Goal: Task Accomplishment & Management: Manage account settings

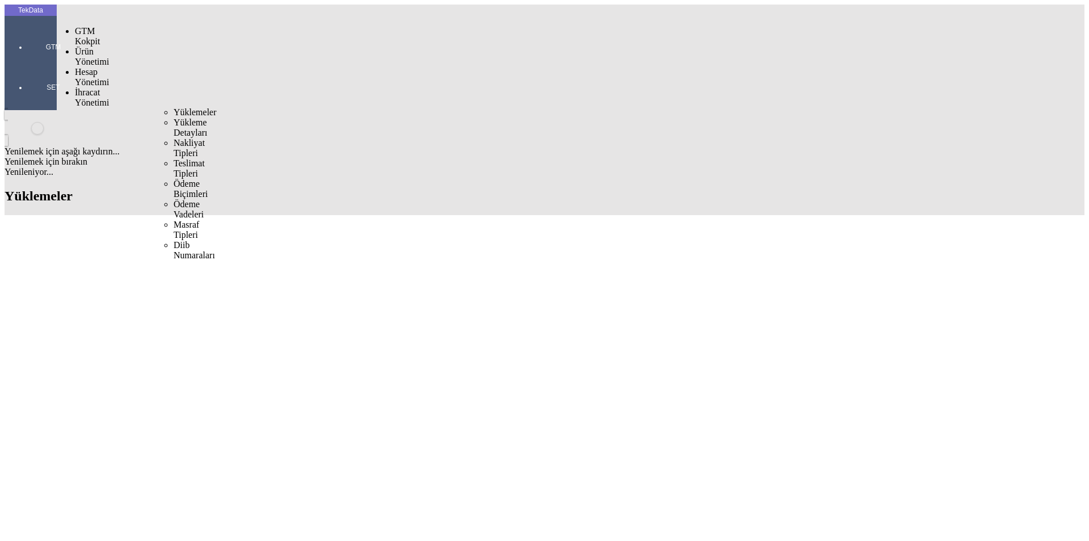
click at [75, 87] on span "İhracat Yönetimi" at bounding box center [92, 97] width 34 height 20
click at [174, 107] on div "Yüklemeler" at bounding box center [177, 112] width 7 height 10
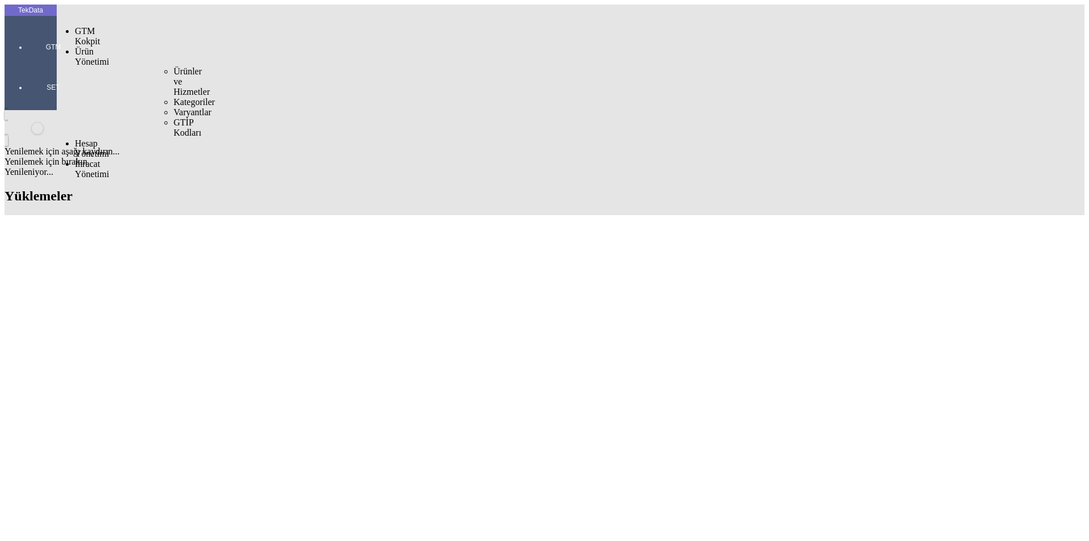
click at [91, 47] on span "Ürün Yönetimi" at bounding box center [92, 57] width 34 height 20
click at [188, 66] on span "Ürünler ve Hizmetler" at bounding box center [192, 81] width 36 height 30
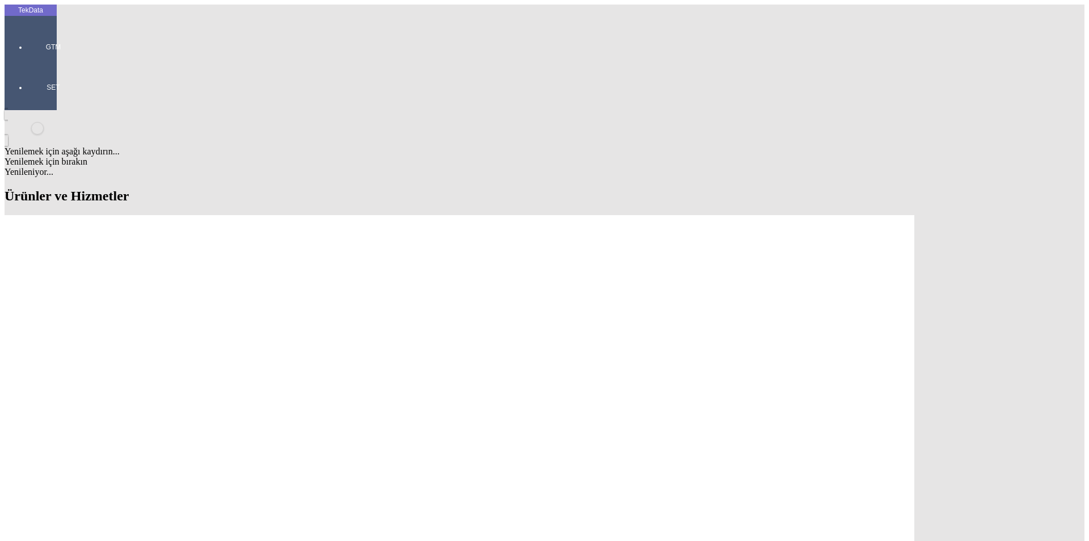
type input "KATA"
drag, startPoint x: 177, startPoint y: 85, endPoint x: 171, endPoint y: 85, distance: 6.2
type input "K"
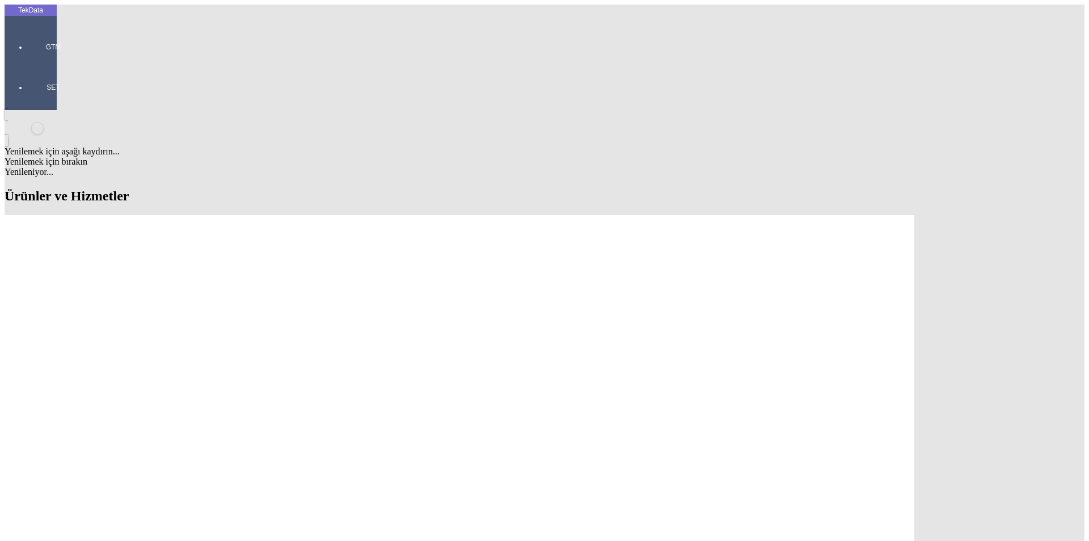
type input "KARTE"
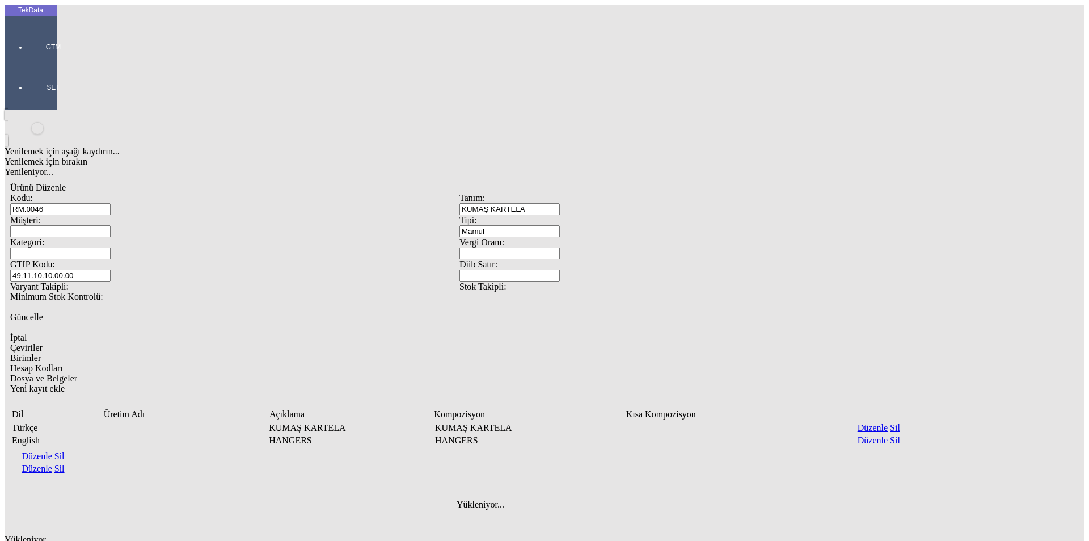
drag, startPoint x: 692, startPoint y: 58, endPoint x: 612, endPoint y: 58, distance: 79.4
click at [612, 193] on div "Tanım: KUMAŞ KARTELA" at bounding box center [684, 204] width 449 height 22
drag, startPoint x: 213, startPoint y: 122, endPoint x: 106, endPoint y: 125, distance: 107.3
click at [95, 259] on div "GTIP Kodu: 49.11.10.10.00.00" at bounding box center [234, 270] width 449 height 22
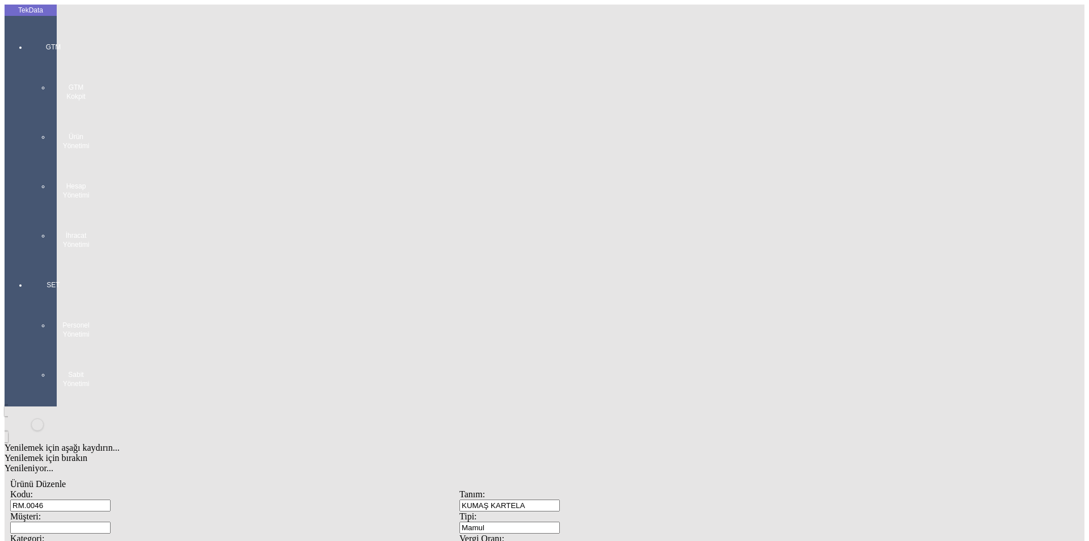
click at [27, 42] on div "GTM GTM Kokpit Ürün Yönetimi Hesap Yönetimi İhracat Yönetimi" at bounding box center [53, 142] width 52 height 238
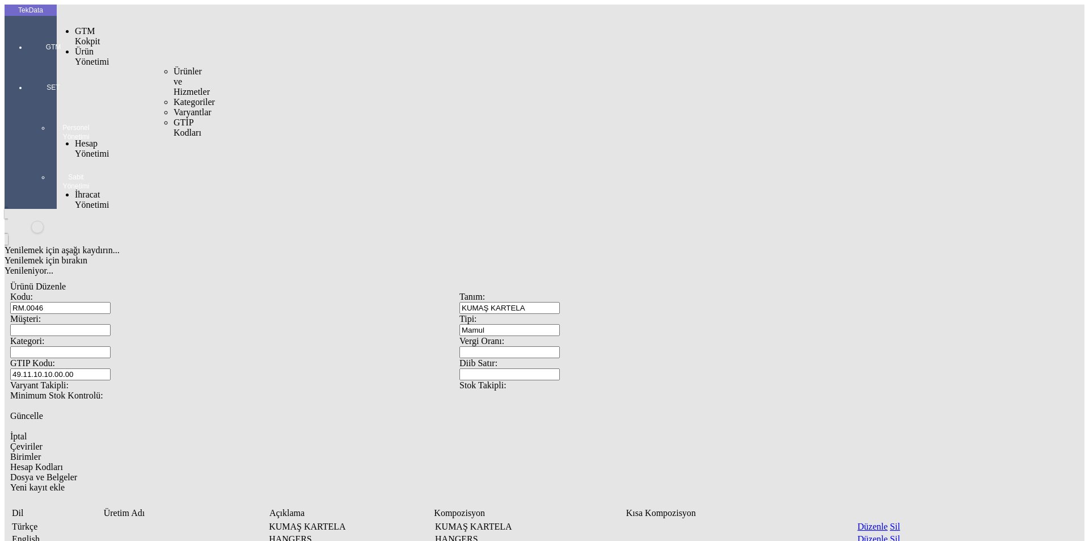
click at [174, 66] on span "Ürünler ve Hizmetler" at bounding box center [192, 81] width 36 height 30
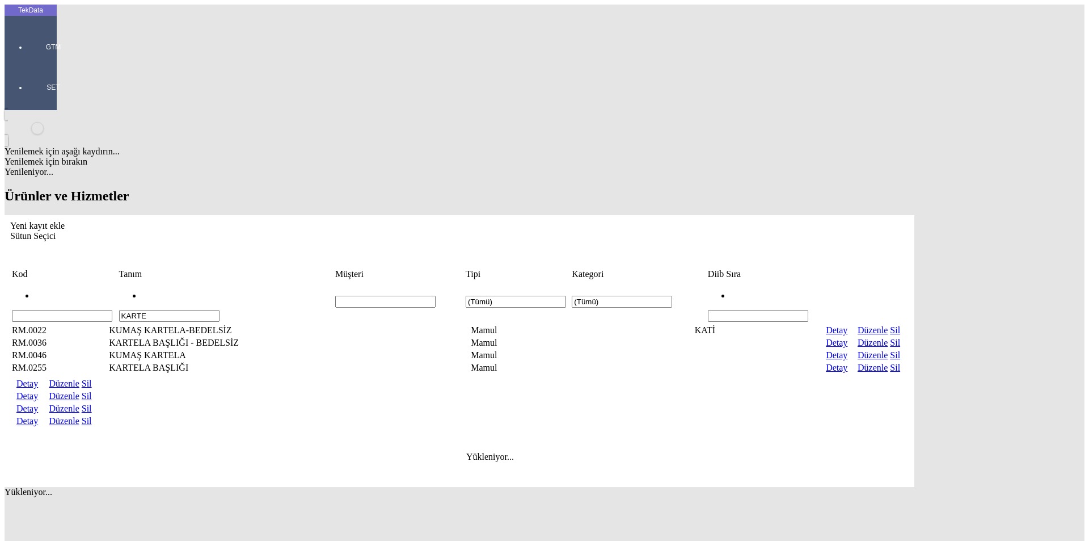
click at [310, 349] on td "KUMAŞ KARTELA" at bounding box center [227, 354] width 239 height 11
click at [235, 362] on td "KARTELA BAŞLIĞI" at bounding box center [227, 367] width 239 height 11
click at [38, 416] on link "Detay" at bounding box center [27, 421] width 22 height 10
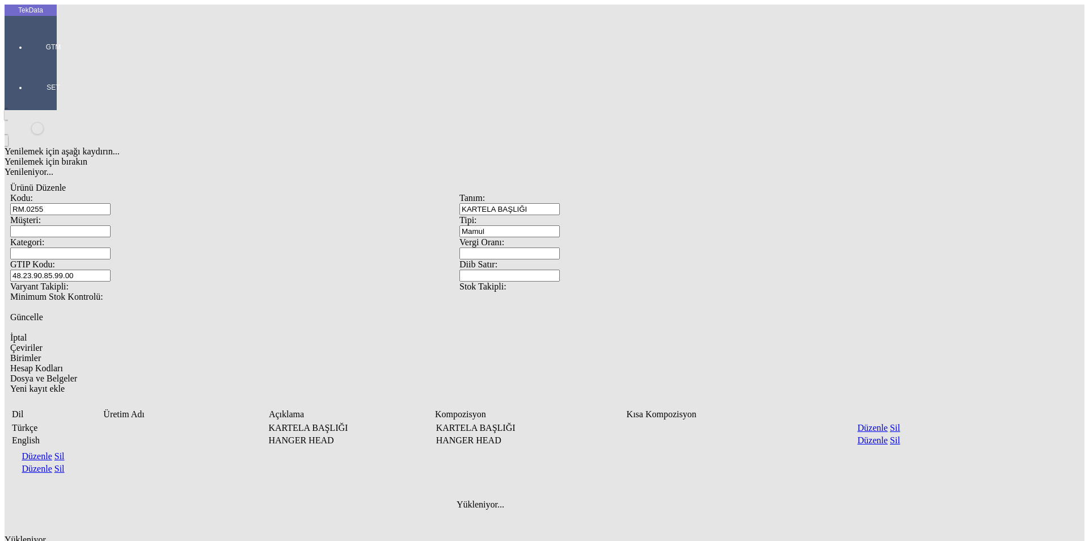
click at [27, 332] on span "İptal" at bounding box center [18, 337] width 16 height 10
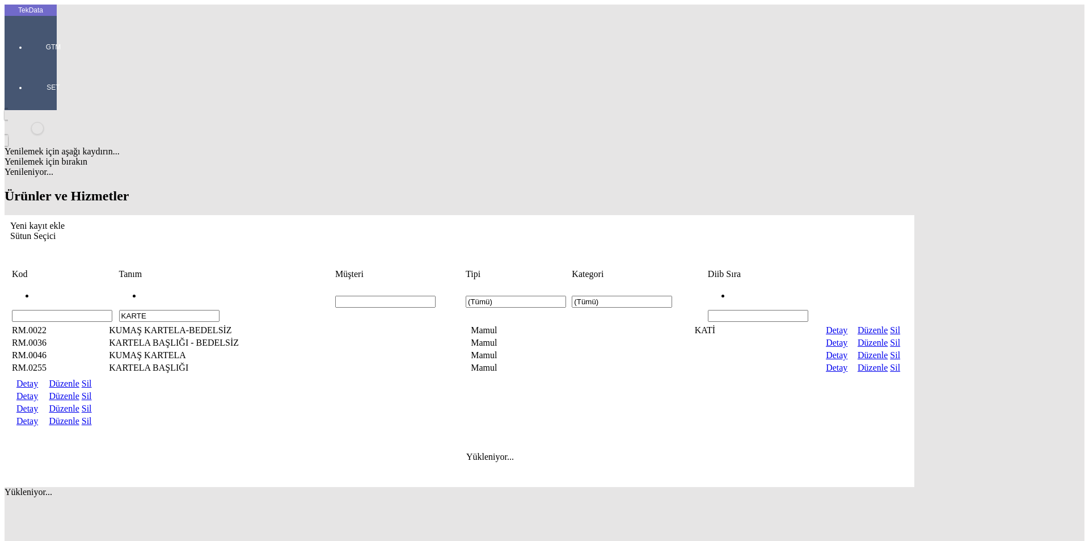
click at [38, 403] on link "Detay" at bounding box center [27, 408] width 22 height 10
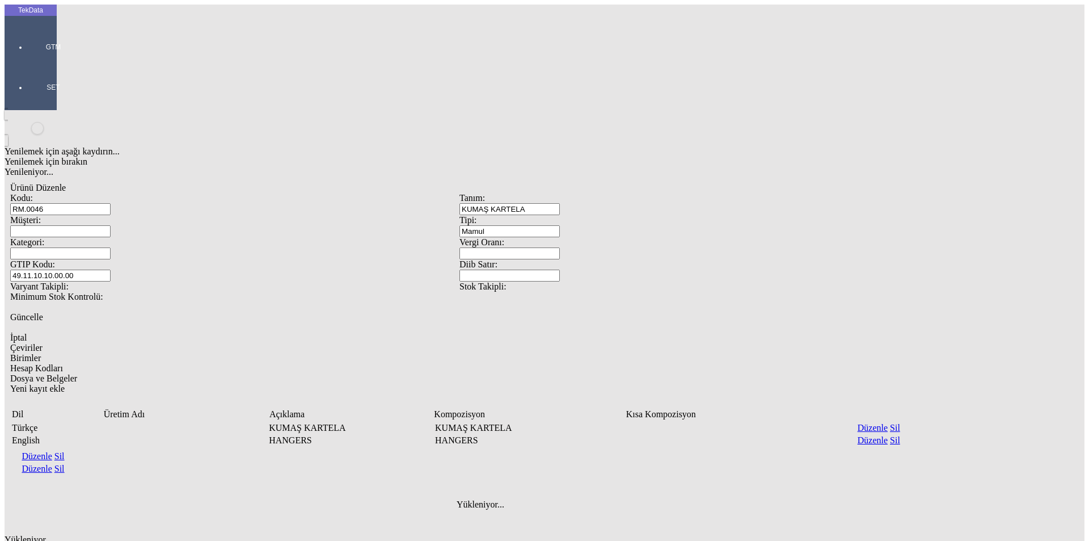
drag, startPoint x: 688, startPoint y: 58, endPoint x: 586, endPoint y: 61, distance: 102.2
click at [586, 193] on div "Tanım: KUMAŞ KARTELA" at bounding box center [684, 204] width 449 height 22
drag, startPoint x: 199, startPoint y: 124, endPoint x: 103, endPoint y: 125, distance: 96.5
click at [103, 259] on div "GTIP Kodu: 49.11.10.10.00.00" at bounding box center [234, 270] width 449 height 22
click at [27, 332] on span "İptal" at bounding box center [18, 337] width 16 height 10
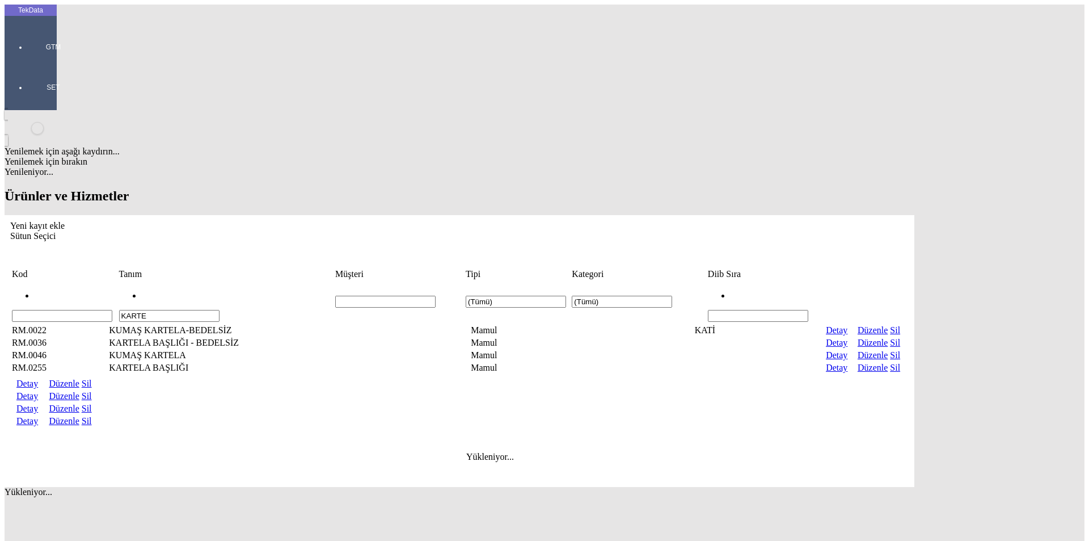
click at [107, 281] on tr "KARTE (Tümü) (Tümü)" at bounding box center [459, 301] width 896 height 41
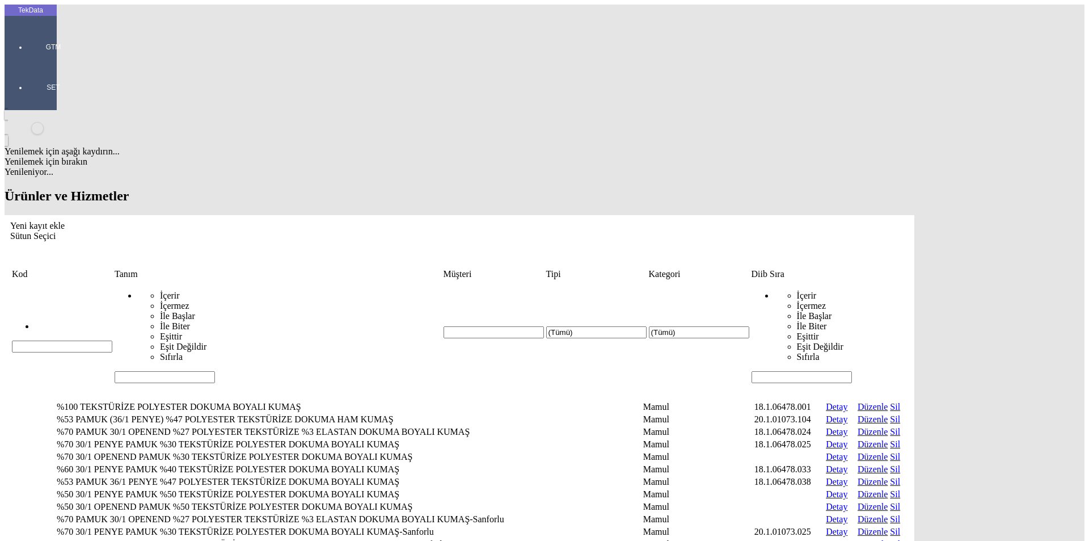
click at [852, 371] on input "Hücreyi Filtrele" at bounding box center [802, 377] width 100 height 12
type input "2465"
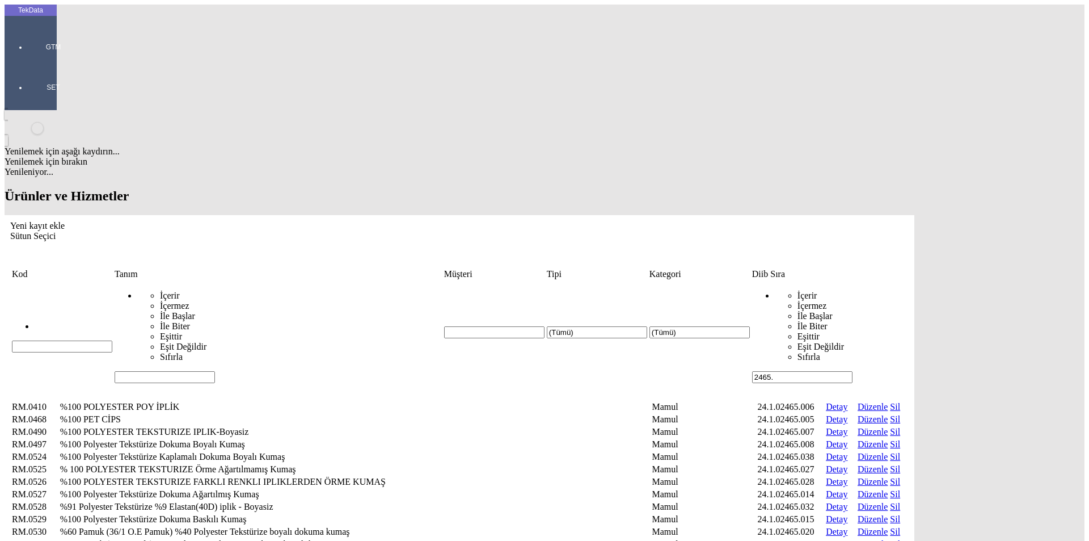
type input "2465."
click at [31, 63] on div at bounding box center [53, 63] width 52 height 0
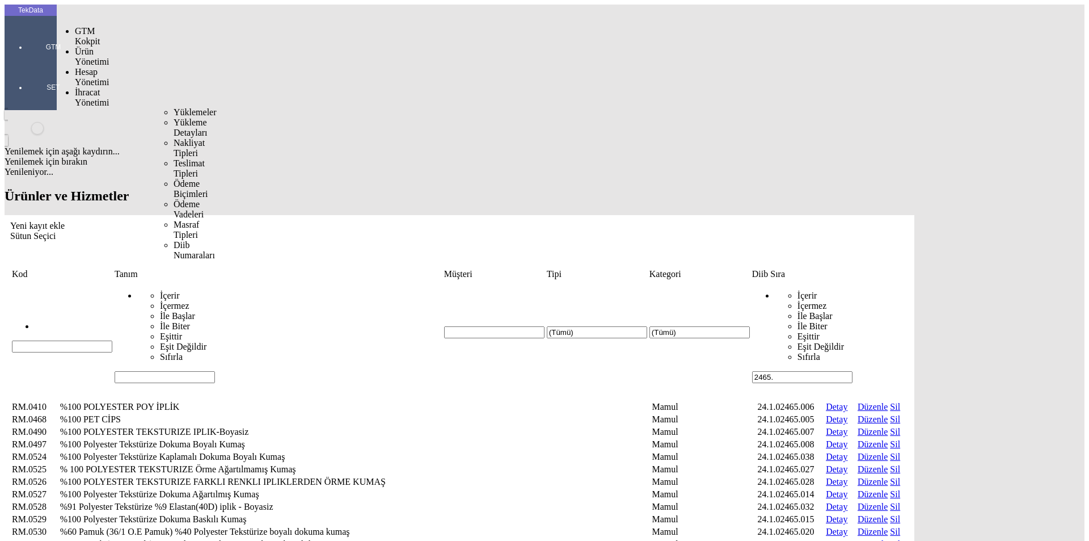
click at [86, 87] on span "İhracat Yönetimi" at bounding box center [92, 97] width 34 height 20
click at [174, 107] on span "Yüklemeler" at bounding box center [195, 112] width 43 height 10
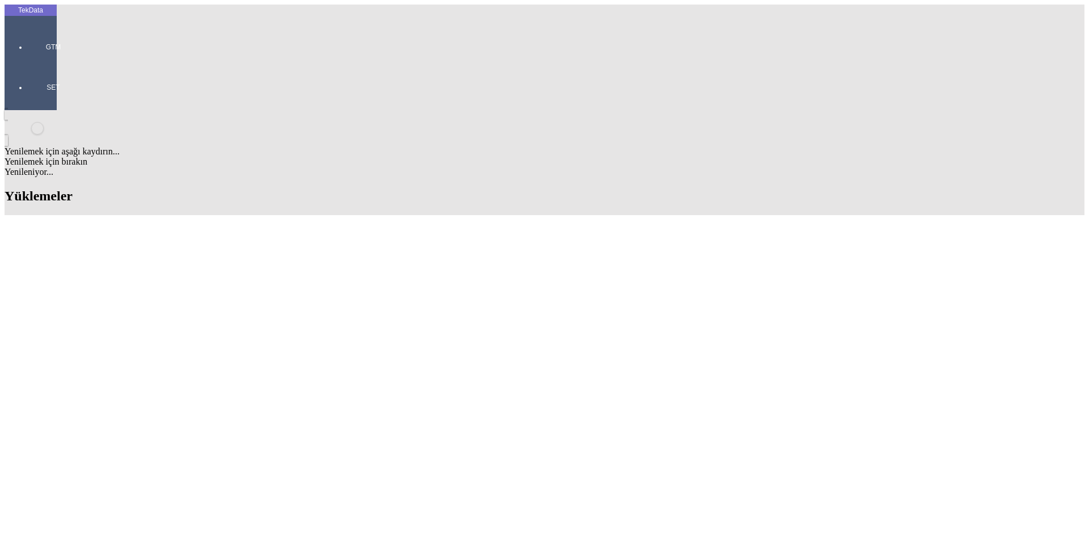
scroll to position [1121, 0]
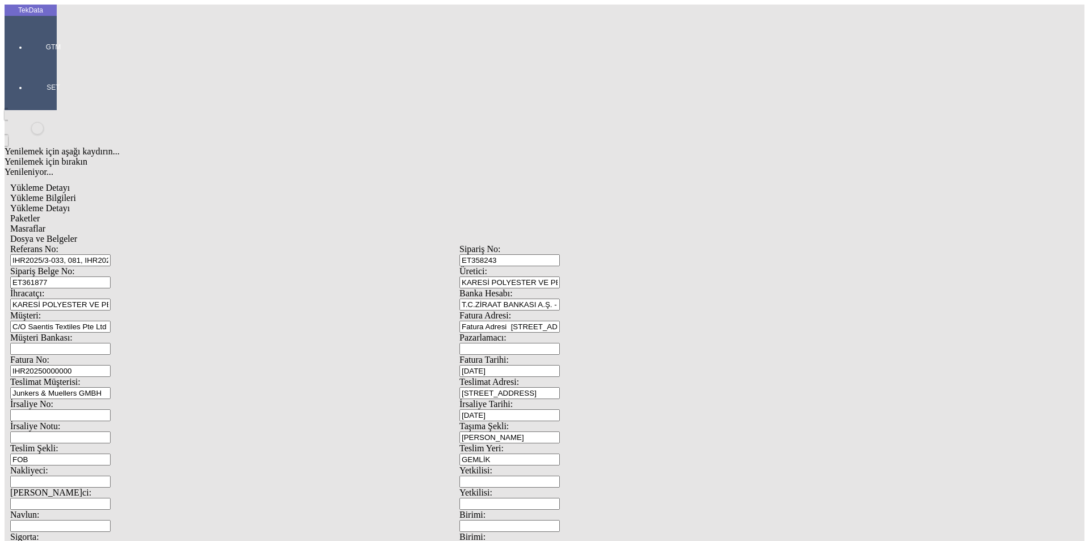
click at [70, 203] on span "Yükleme Detayı" at bounding box center [40, 208] width 60 height 10
click at [490, 267] on span "Evet" at bounding box center [481, 262] width 16 height 10
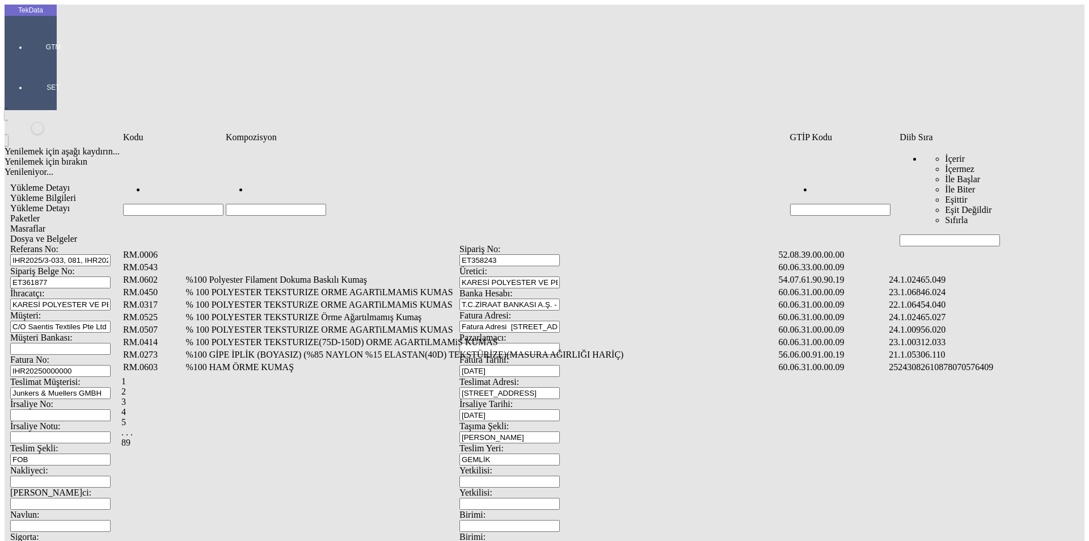
click at [933, 234] on input "Hücreyi Filtrele" at bounding box center [950, 240] width 100 height 12
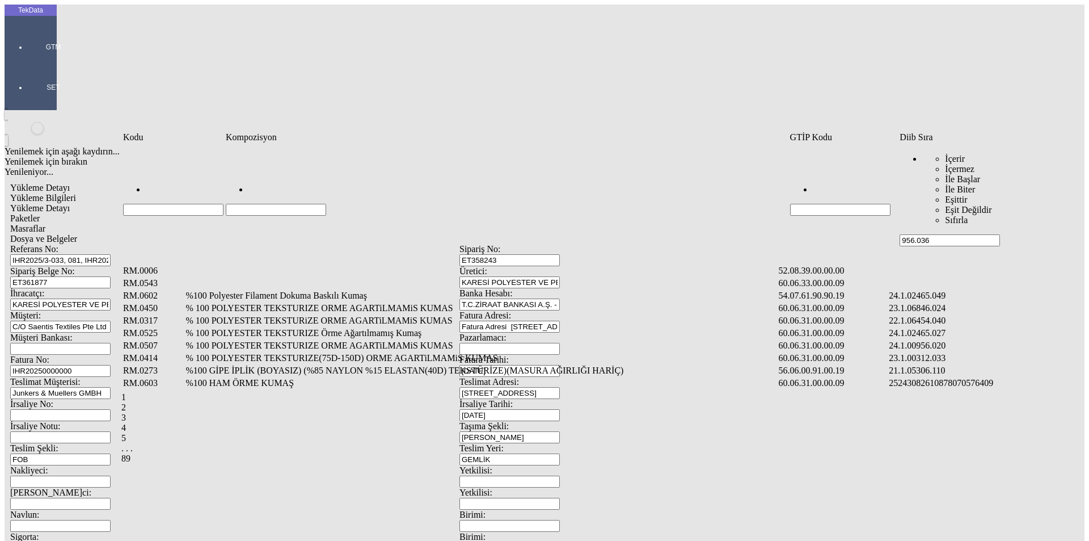
type input "956.036"
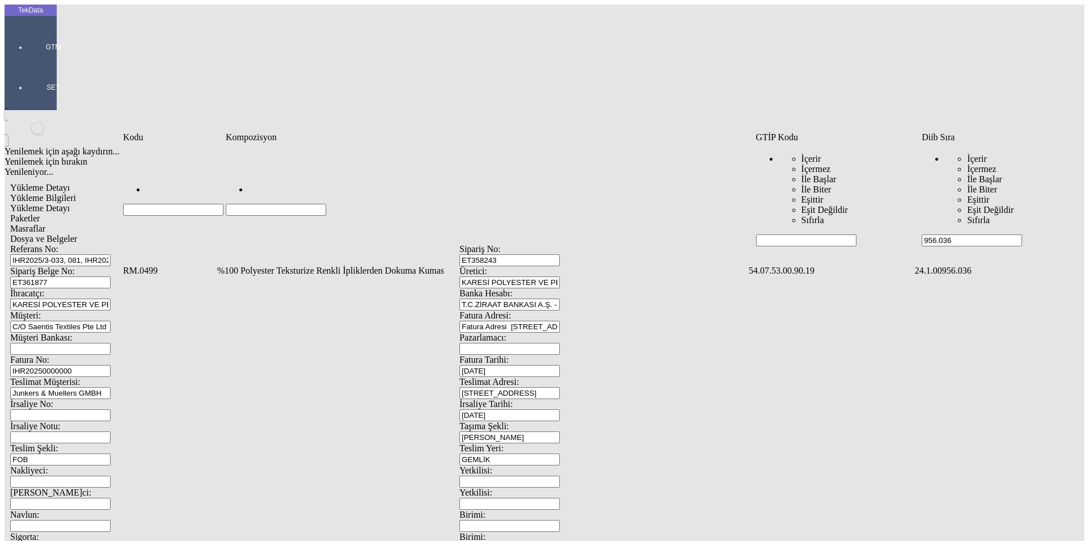
click at [358, 265] on td "%100 Polyester Teksturize Renkli İpliklerden Dokuma Kumas" at bounding box center [482, 270] width 530 height 11
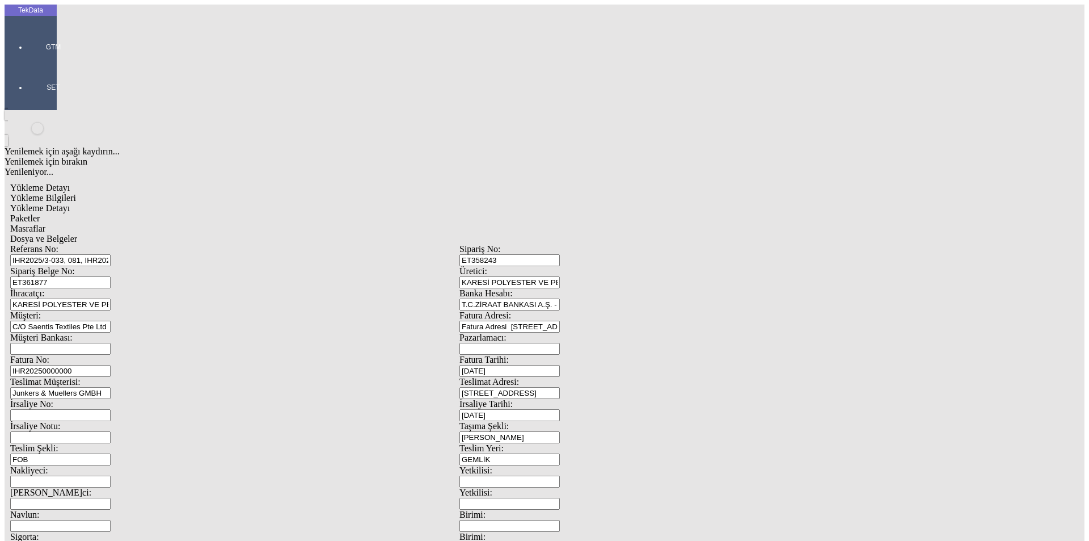
drag, startPoint x: 189, startPoint y: 164, endPoint x: 377, endPoint y: 184, distance: 188.9
type input "1056"
click at [643, 205] on div "Metre" at bounding box center [842, 210] width 449 height 10
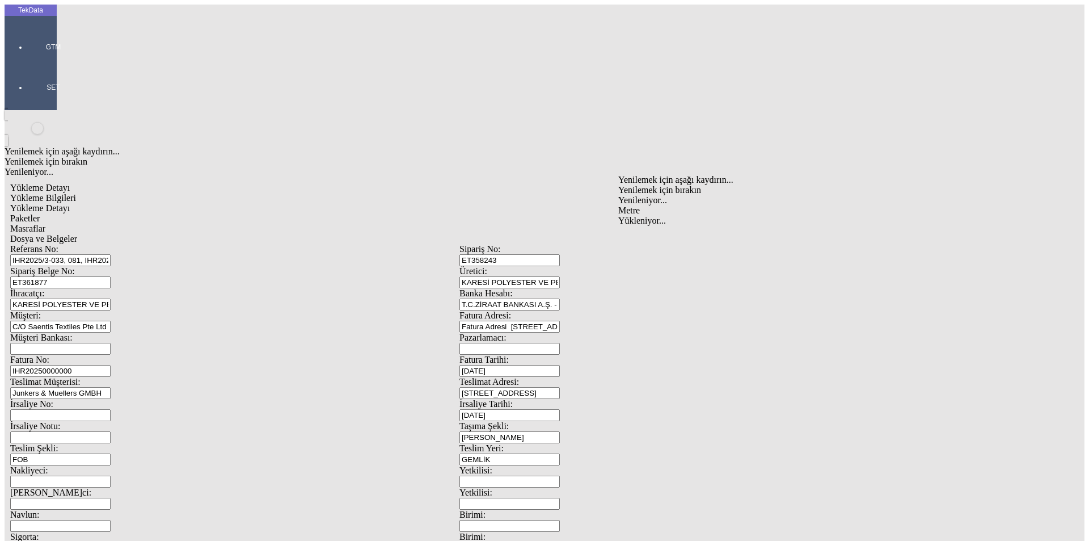
type input "Metre"
type input "3.8"
drag, startPoint x: 642, startPoint y: 196, endPoint x: 647, endPoint y: 211, distance: 15.6
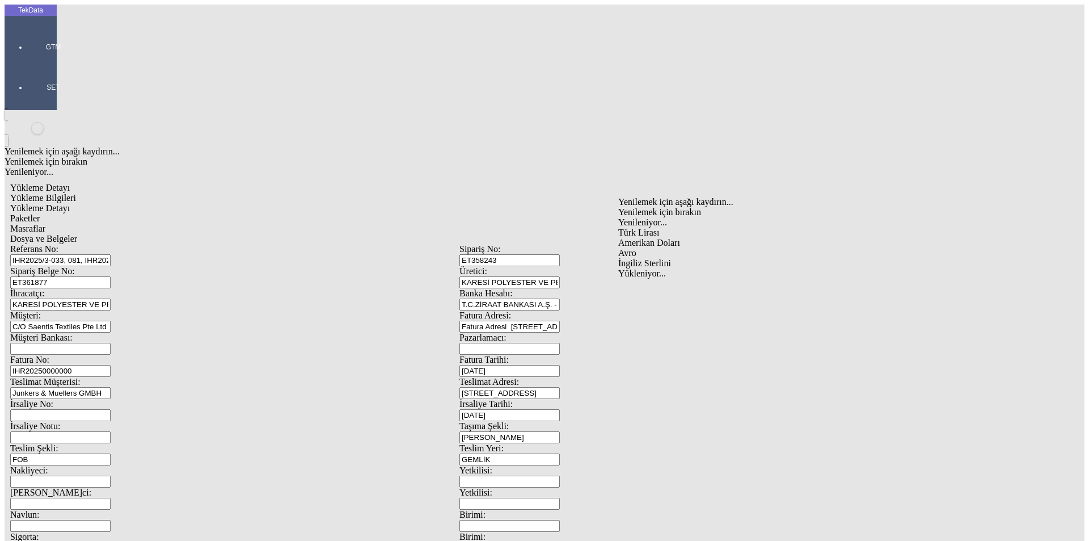
click at [646, 228] on div "Türk Lirası Amerikan Doları Avro İngiliz Sterlini" at bounding box center [842, 248] width 449 height 41
click at [647, 238] on div "Amerikan Doları" at bounding box center [842, 243] width 449 height 10
type input "Amerikan Doları"
type input "310"
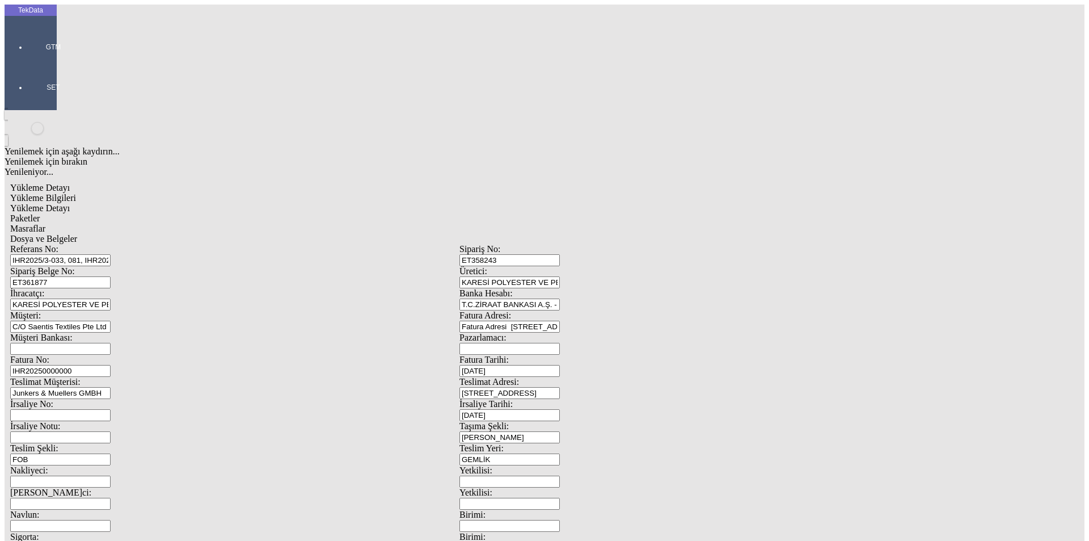
type input "768"
type input "775.5"
drag, startPoint x: 208, startPoint y: 242, endPoint x: 207, endPoint y: 255, distance: 13.7
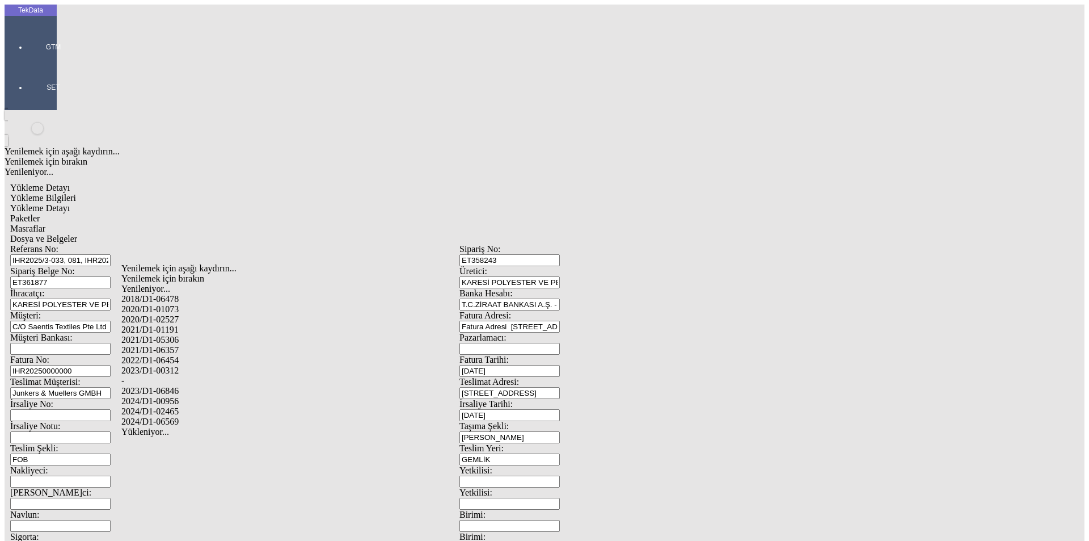
click at [185, 396] on div "2024/D1-00956" at bounding box center [341, 401] width 441 height 10
type input "2024/D1-00956"
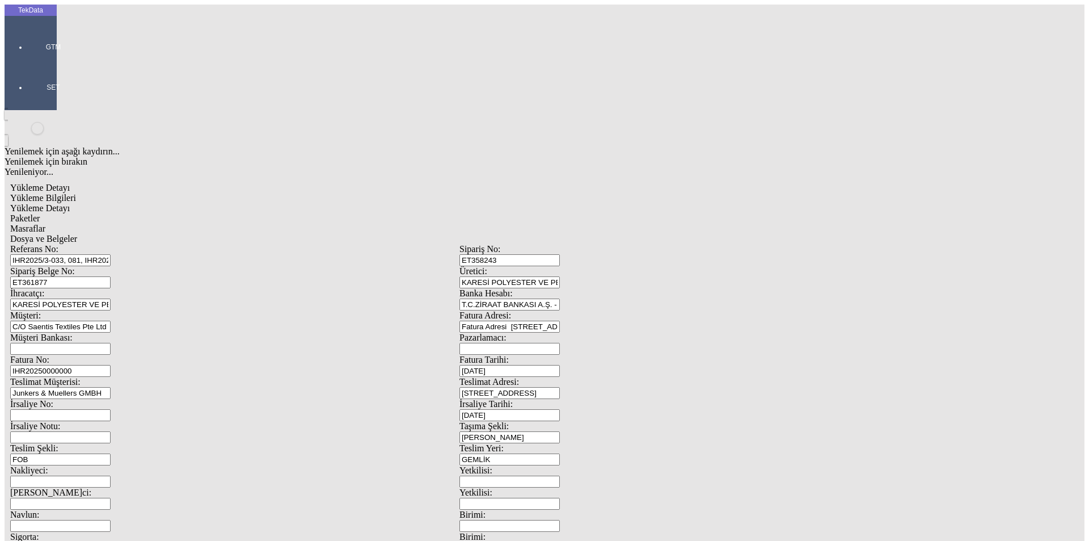
click at [40, 213] on span "Paketler" at bounding box center [25, 218] width 30 height 10
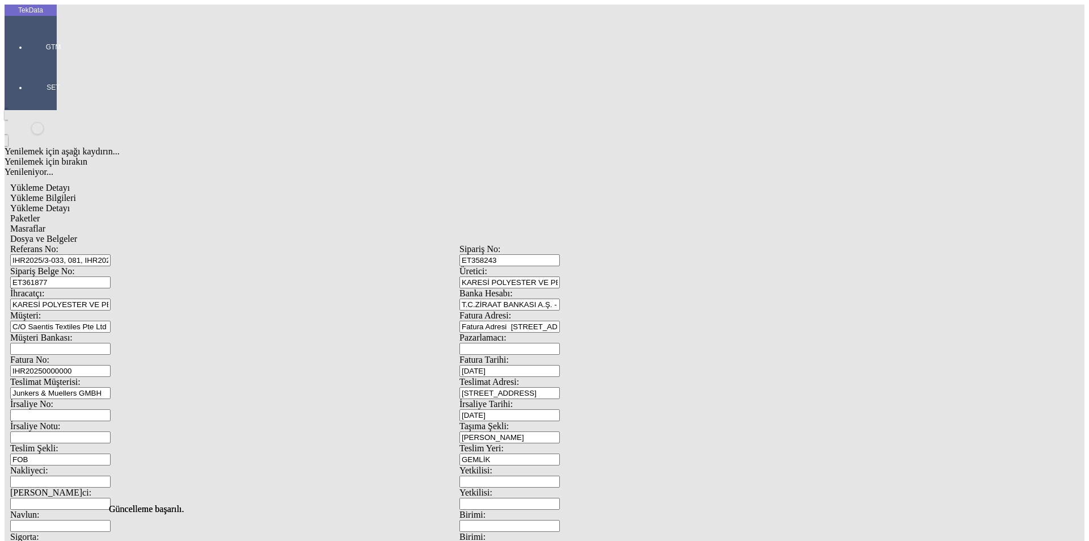
click at [45, 224] on span "Masraflar" at bounding box center [27, 229] width 35 height 10
click at [77, 234] on span "Dosya ve Belgeler" at bounding box center [43, 239] width 67 height 10
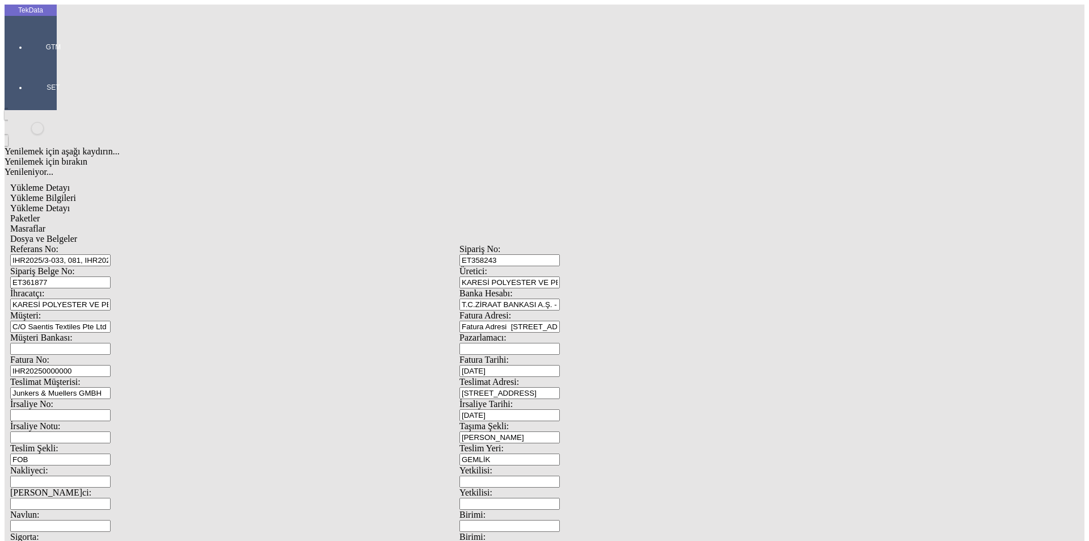
drag, startPoint x: 191, startPoint y: 107, endPoint x: 112, endPoint y: 115, distance: 79.3
click at [112, 244] on div "Referans No: IHR2025/3-033, 081, IHR2025/5-068, IHR2025/6-042, IHR2025/9-024 Si…" at bounding box center [459, 509] width 899 height 531
click at [77, 234] on span "Dosya ve Belgeler" at bounding box center [43, 239] width 67 height 10
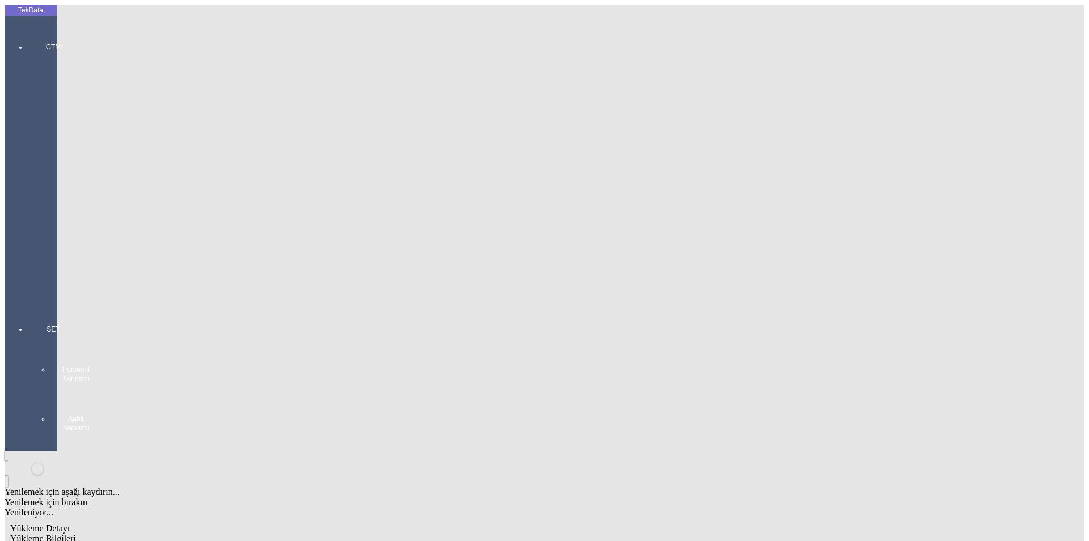
click at [27, 41] on div "GTM GTM Kokpit Ürün Yönetimi Hesap Yönetimi İhracat Yönetimi" at bounding box center [53, 164] width 52 height 282
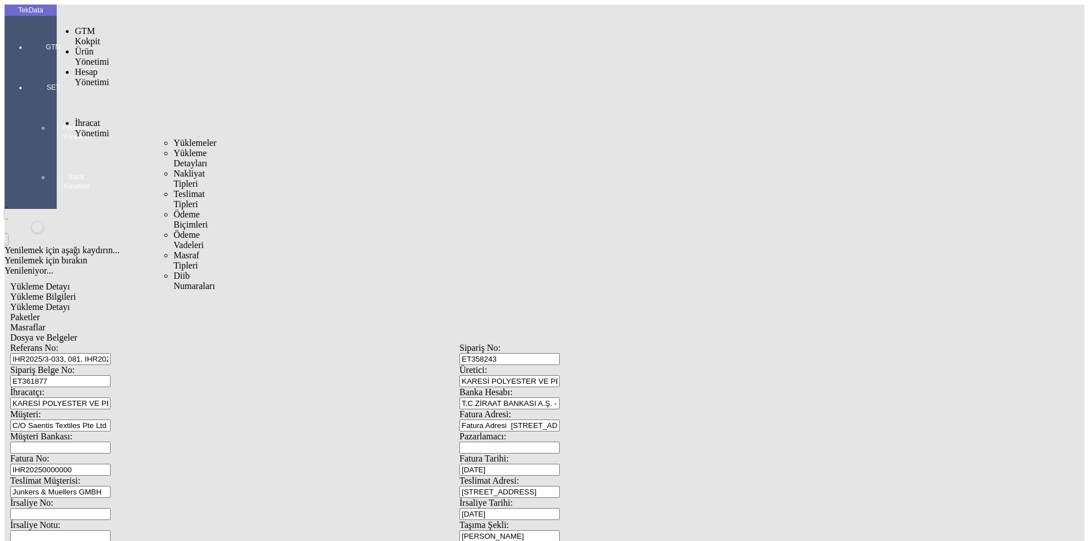
drag, startPoint x: 84, startPoint y: 70, endPoint x: 104, endPoint y: 69, distance: 20.5
click at [85, 118] on span "İhracat Yönetimi" at bounding box center [92, 128] width 34 height 20
click at [174, 138] on div "Yüklemeler" at bounding box center [177, 143] width 7 height 10
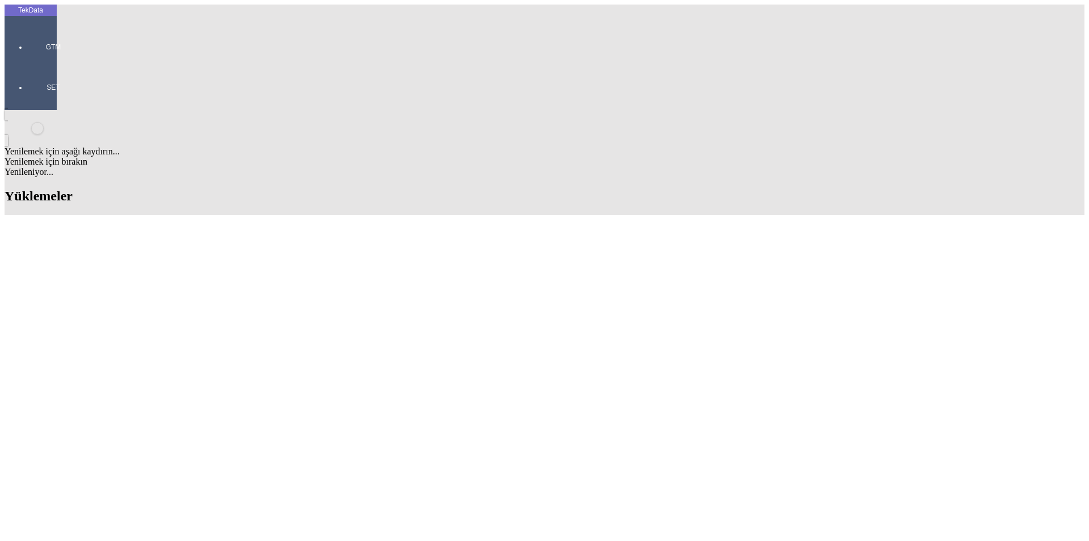
scroll to position [1121, 0]
drag, startPoint x: 483, startPoint y: 334, endPoint x: 543, endPoint y: 328, distance: 59.8
copy td "IHR2025000000077"
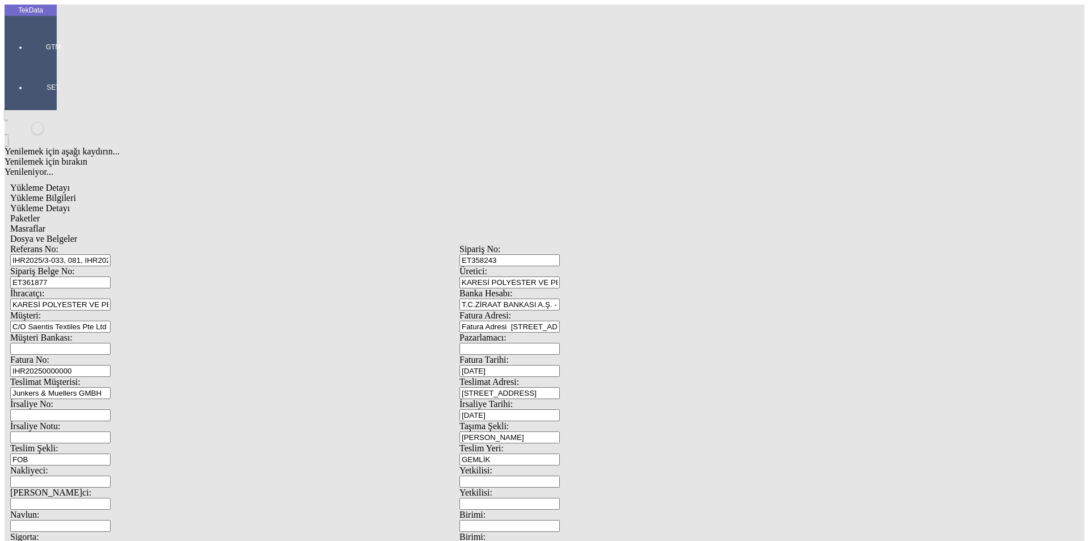
click at [111, 365] on input "IHR20250000000" at bounding box center [60, 371] width 100 height 12
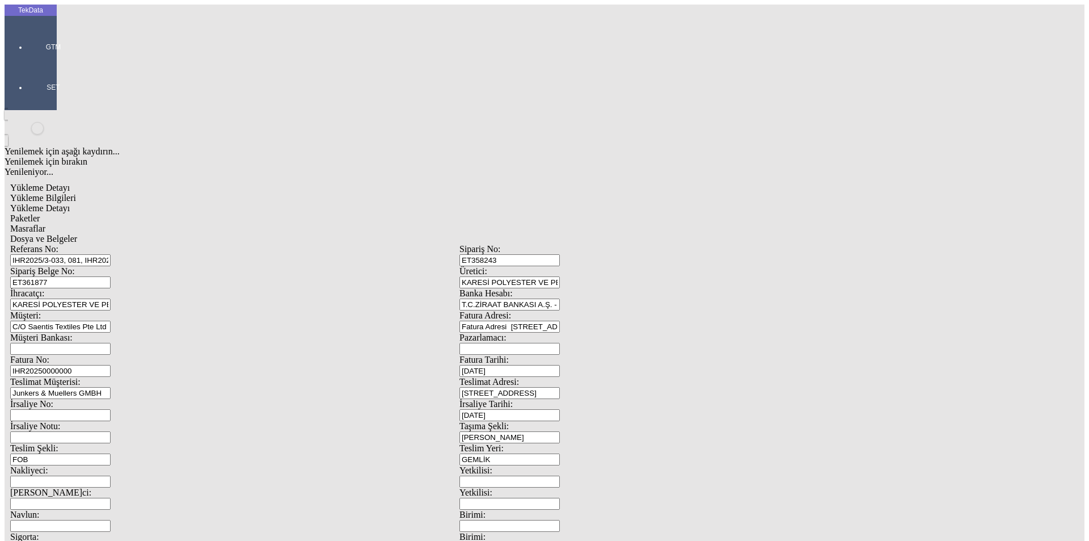
drag, startPoint x: 216, startPoint y: 189, endPoint x: 144, endPoint y: 184, distance: 71.7
click at [144, 355] on div "Fatura No: IHR20250000000" at bounding box center [234, 366] width 449 height 22
paste input "77"
type input "IHR2025000000078"
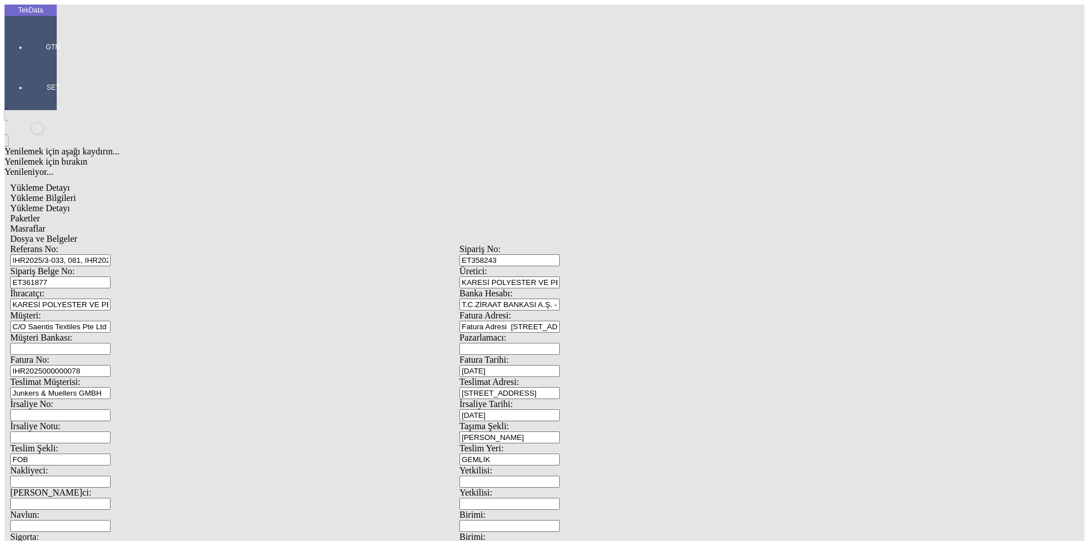
drag, startPoint x: 597, startPoint y: 437, endPoint x: 534, endPoint y: 446, distance: 64.1
click at [534, 446] on div "Referans No: IHR2025/3-033, 081, IHR2025/5-068, IHR2025/6-042, IHR2025/9-024 Si…" at bounding box center [459, 509] width 899 height 531
type input "11960"
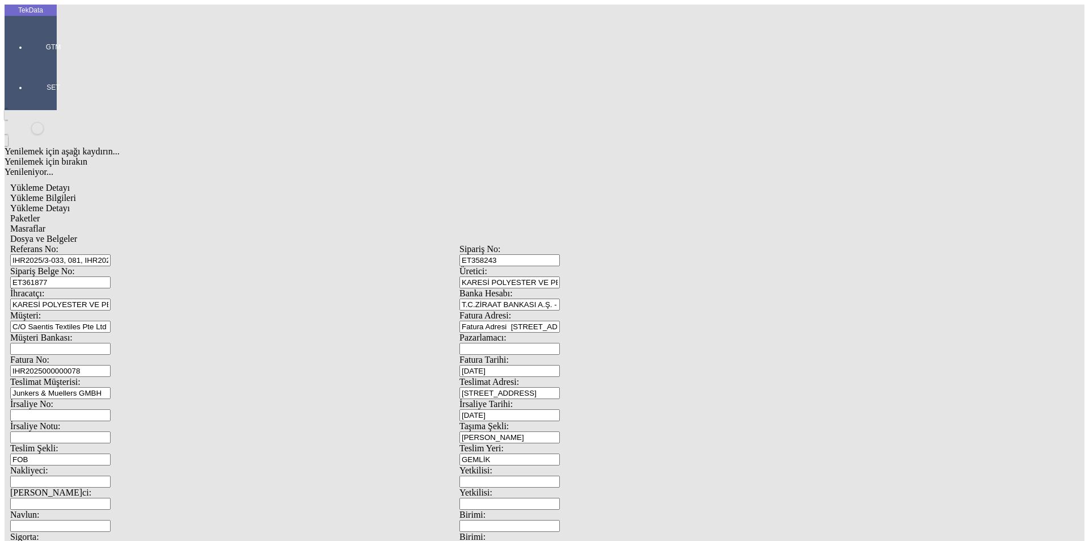
click at [70, 203] on span "Yükleme Detayı" at bounding box center [40, 208] width 60 height 10
click at [76, 193] on span "Yükleme Bilgileri" at bounding box center [43, 198] width 66 height 10
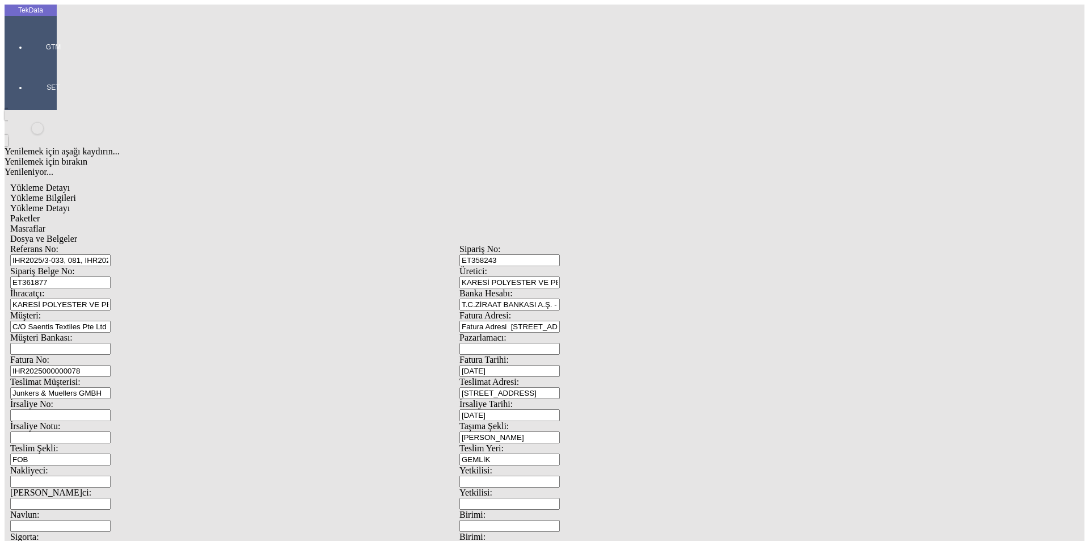
drag, startPoint x: 373, startPoint y: 87, endPoint x: 92, endPoint y: 87, distance: 280.8
click at [91, 244] on div "Referans No: IHR2025/3-033, 081, IHR2025/5-068, IHR2025/6-042, IHR2025/9-024" at bounding box center [234, 255] width 449 height 22
click at [111, 365] on input "IHR2025000000078" at bounding box center [60, 371] width 100 height 12
drag, startPoint x: 237, startPoint y: 190, endPoint x: 56, endPoint y: 195, distance: 181.0
click at [111, 355] on div "Fatura No: IHR2025000000078" at bounding box center [234, 366] width 449 height 22
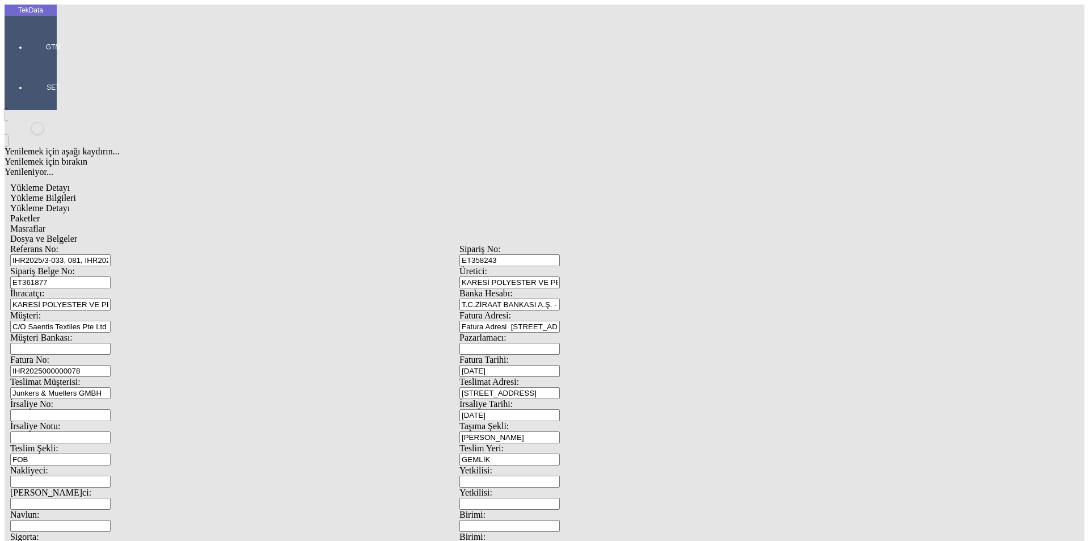
drag, startPoint x: 715, startPoint y: 187, endPoint x: 570, endPoint y: 179, distance: 145.5
click at [572, 355] on div "Fatura Tarihi: [DATE]" at bounding box center [684, 366] width 449 height 22
type input "[DATE]"
drag, startPoint x: 687, startPoint y: 235, endPoint x: 580, endPoint y: 243, distance: 107.0
click at [580, 244] on div "Referans No: IHR2025/3-033, 081, IHR2025/5-068, IHR2025/6-042, IHR2025/9-024 Si…" at bounding box center [459, 509] width 899 height 531
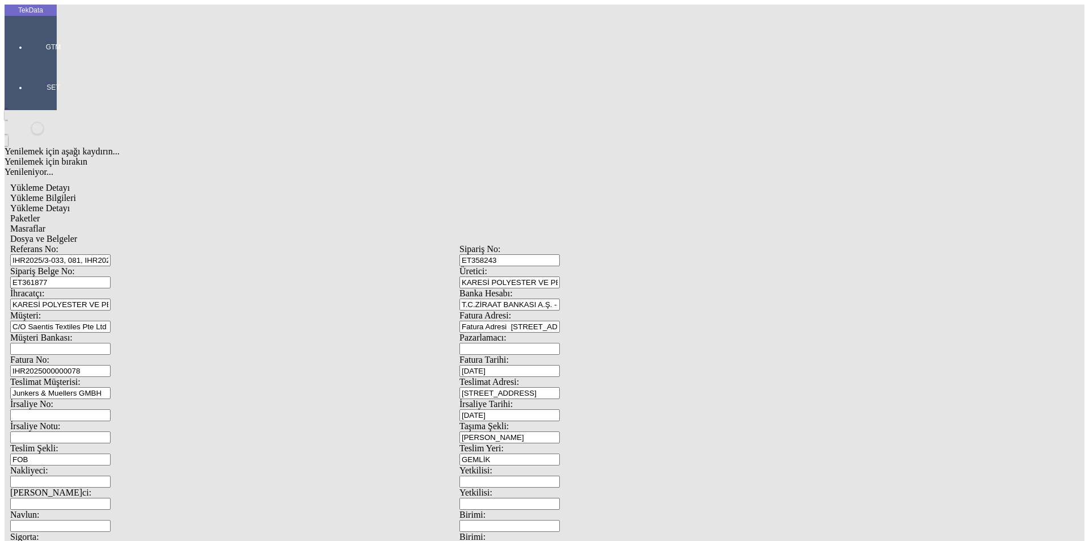
scroll to position [98, 0]
type input "[DATE]"
drag, startPoint x: 212, startPoint y: 288, endPoint x: 58, endPoint y: 288, distance: 154.3
type input "[DATE]"
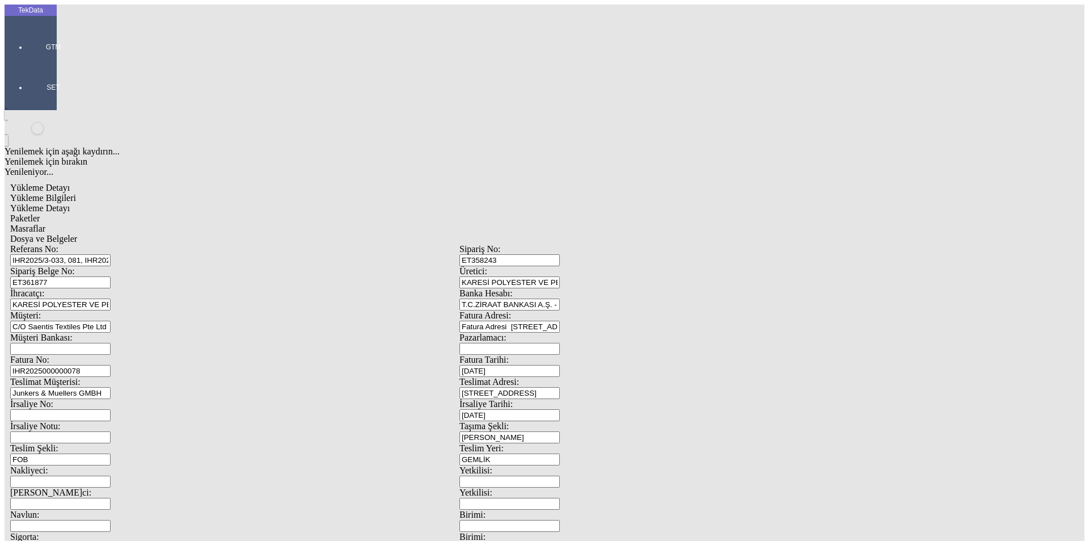
drag, startPoint x: 109, startPoint y: 403, endPoint x: 90, endPoint y: 404, distance: 19.3
click at [95, 404] on div "Referans No: IHR2025/3-033, 081, IHR2025/5-068, IHR2025/6-042, IHR2025/9-024 Si…" at bounding box center [459, 509] width 899 height 531
type input "[DATE]"
click at [100, 355] on div "Fatura No: IHR2025000000078" at bounding box center [234, 366] width 449 height 22
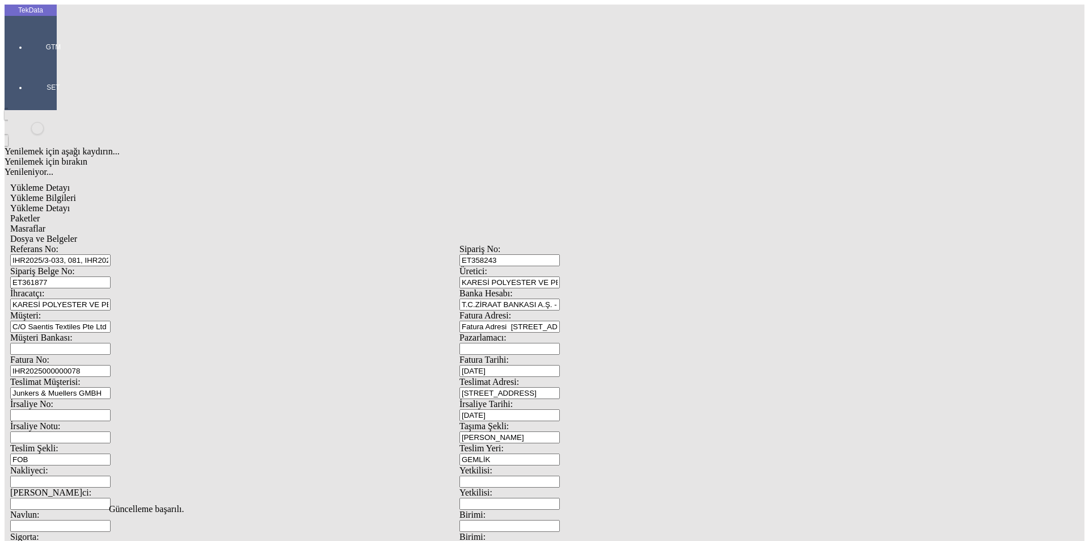
scroll to position [0, 0]
click at [70, 203] on span "Yükleme Detayı" at bounding box center [40, 208] width 60 height 10
type input "6703.8"
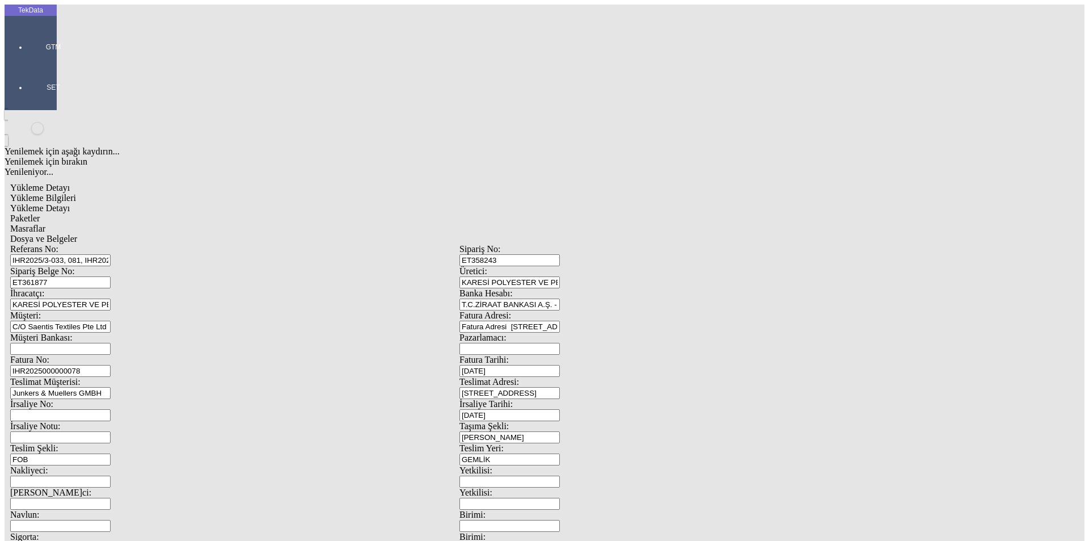
drag, startPoint x: 139, startPoint y: 224, endPoint x: 37, endPoint y: 223, distance: 101.6
type input "1392"
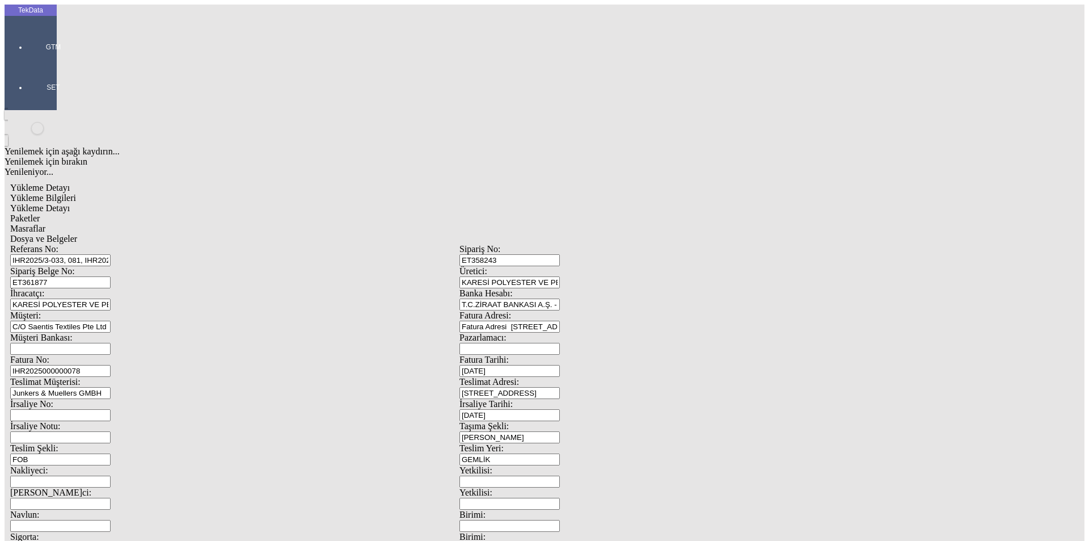
drag, startPoint x: 162, startPoint y: 238, endPoint x: 71, endPoint y: 245, distance: 91.6
type input "265"
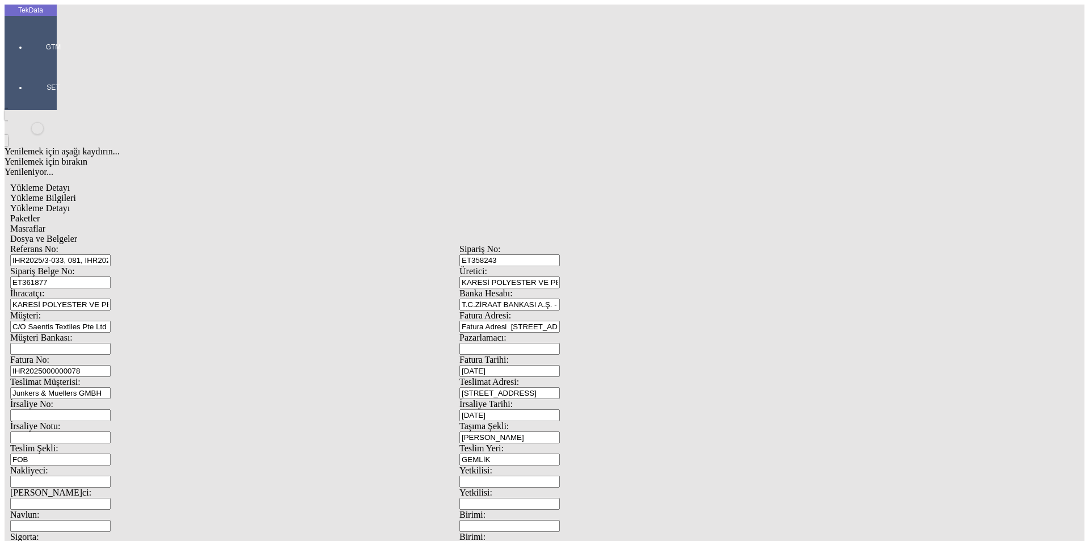
drag, startPoint x: 174, startPoint y: 264, endPoint x: 94, endPoint y: 267, distance: 80.6
type input "1127.4"
drag, startPoint x: 1008, startPoint y: 302, endPoint x: 1014, endPoint y: 303, distance: 5.7
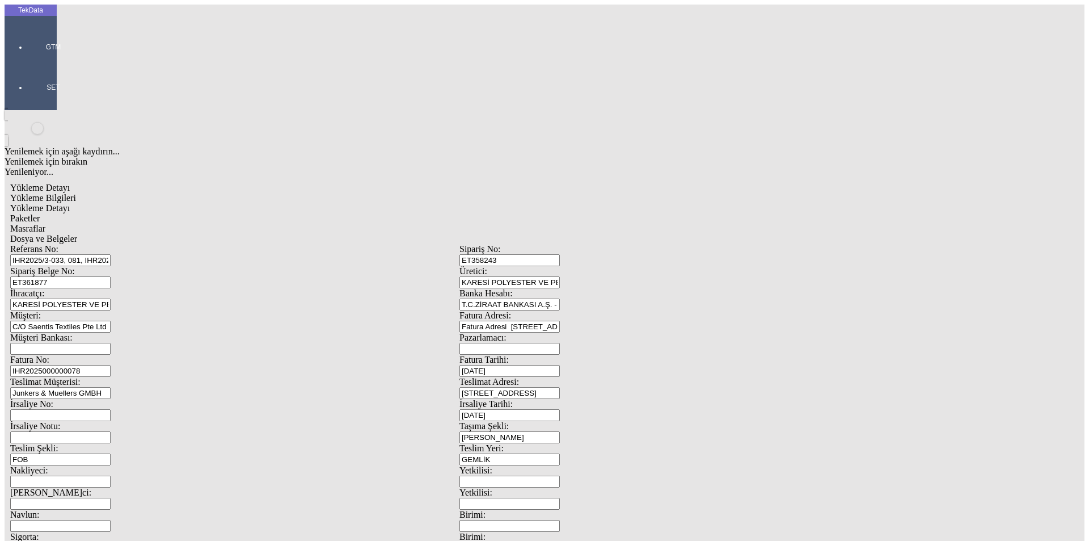
drag, startPoint x: 141, startPoint y: 277, endPoint x: 53, endPoint y: 281, distance: 88.0
type input "1962.2"
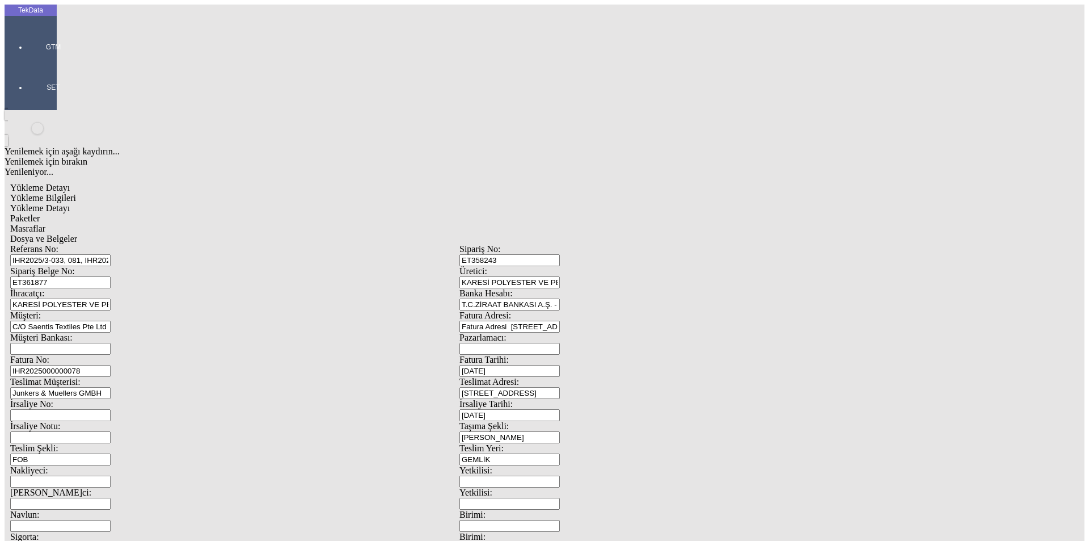
drag, startPoint x: 157, startPoint y: 293, endPoint x: 94, endPoint y: 290, distance: 63.6
type input "774.6"
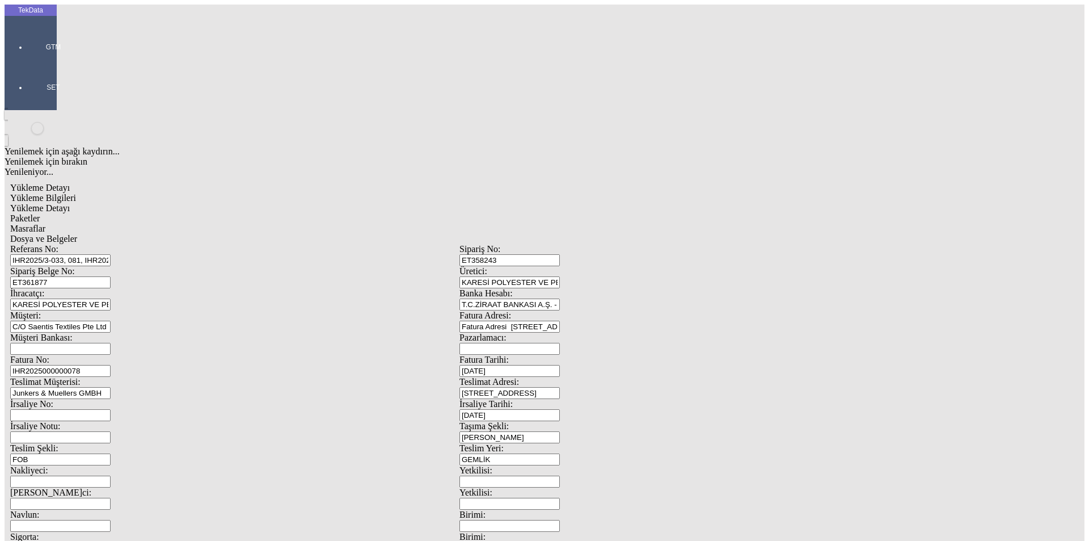
type input "1392"
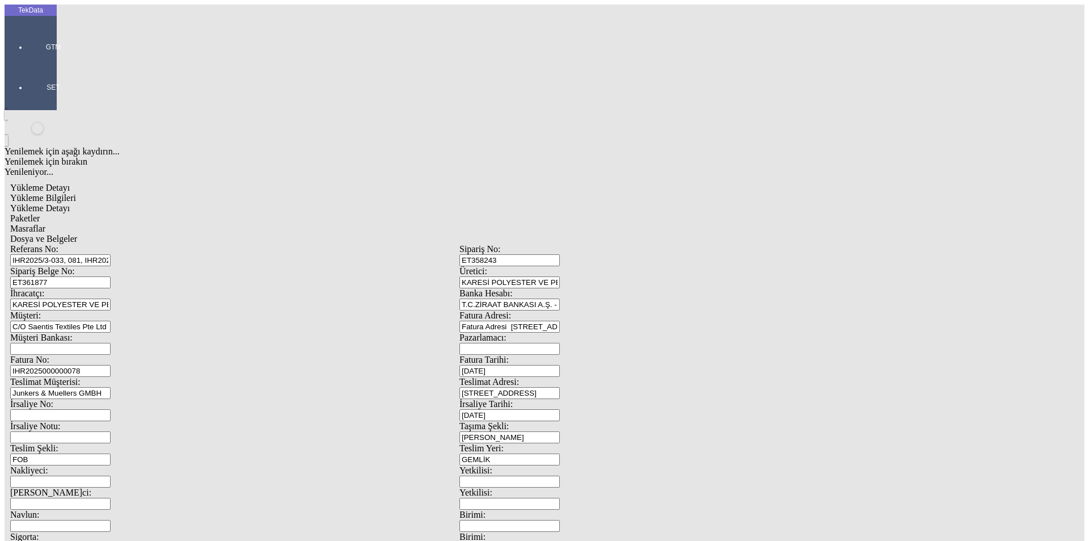
click at [40, 213] on span "Paketler" at bounding box center [25, 218] width 30 height 10
drag, startPoint x: 315, startPoint y: 58, endPoint x: 359, endPoint y: 61, distance: 43.2
click at [317, 224] on div "Masraflar" at bounding box center [459, 229] width 899 height 10
drag, startPoint x: 377, startPoint y: 60, endPoint x: 374, endPoint y: 75, distance: 16.1
click at [379, 193] on div "Yükleme Bilgileri Yükleme Detayı Paketler Masraflar Dosya ve Belgeler" at bounding box center [459, 218] width 899 height 51
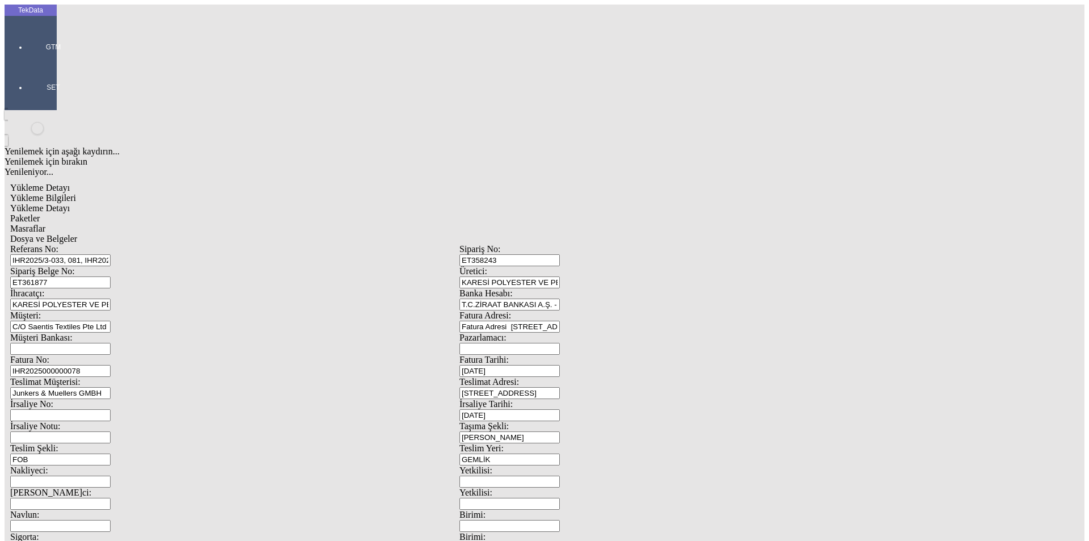
click at [77, 234] on span "Dosya ve Belgeler" at bounding box center [43, 239] width 67 height 10
click at [490, 267] on span "Evet" at bounding box center [481, 262] width 16 height 10
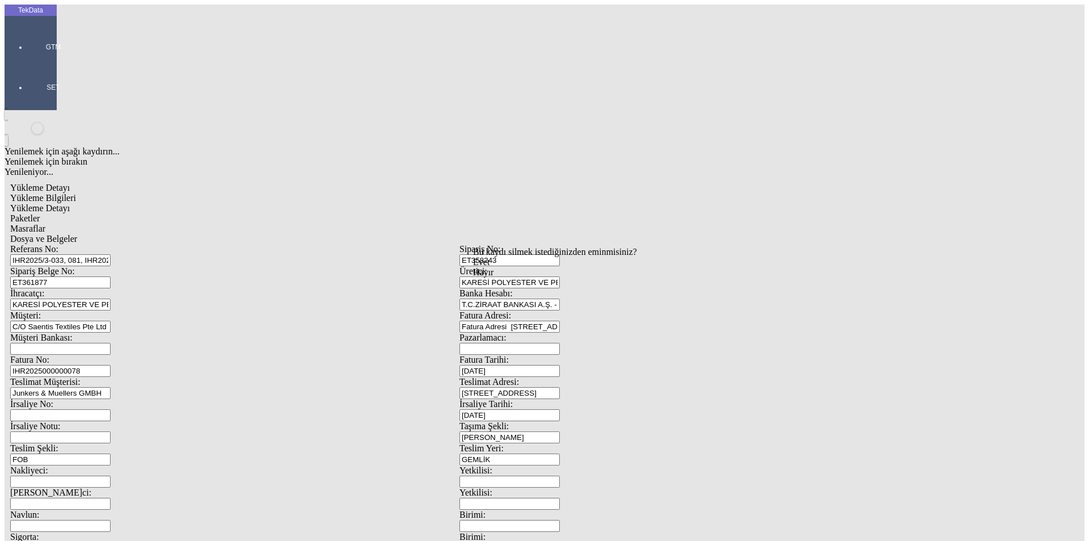
click at [525, 267] on div "Evet" at bounding box center [555, 262] width 164 height 10
click at [490, 267] on span "Evet" at bounding box center [481, 262] width 16 height 10
drag, startPoint x: 521, startPoint y: 277, endPoint x: 743, endPoint y: 225, distance: 227.2
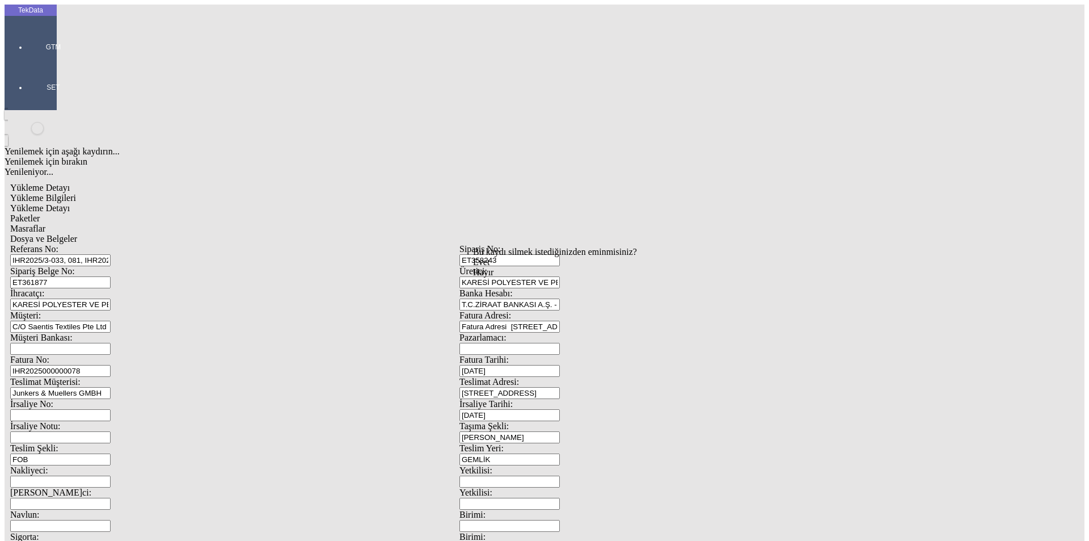
click at [523, 267] on div "Evet" at bounding box center [555, 262] width 164 height 10
drag, startPoint x: 506, startPoint y: 280, endPoint x: 534, endPoint y: 277, distance: 27.9
click at [507, 267] on div "Evet" at bounding box center [555, 262] width 164 height 10
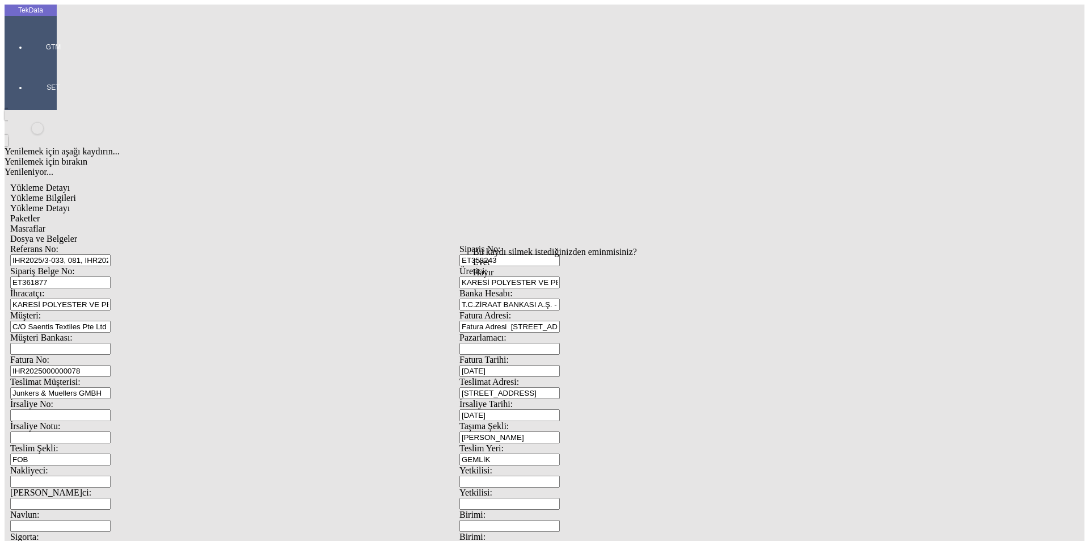
click at [490, 267] on span "Evet" at bounding box center [481, 262] width 16 height 10
click at [76, 193] on span "Yükleme Bilgileri" at bounding box center [43, 198] width 66 height 10
click at [77, 234] on span "Dosya ve Belgeler" at bounding box center [43, 239] width 67 height 10
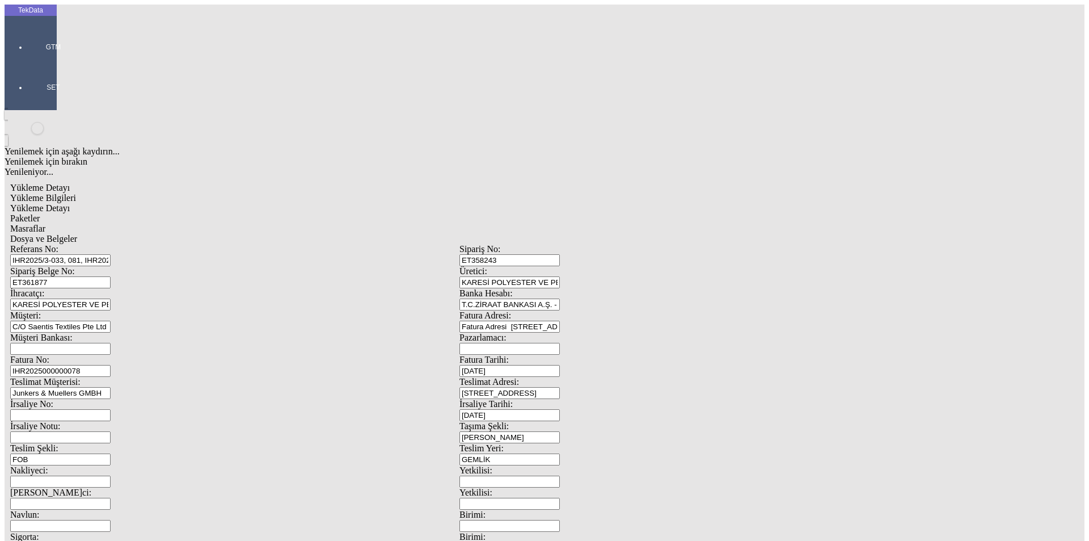
click at [77, 234] on span "Dosya ve Belgeler" at bounding box center [43, 239] width 67 height 10
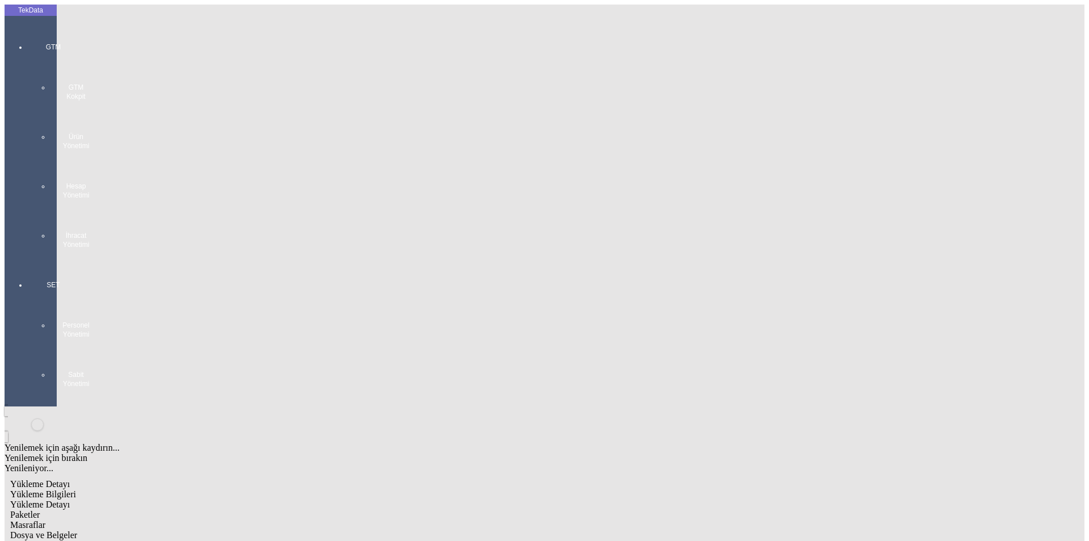
click at [76, 489] on span "Yükleme Bilgileri" at bounding box center [43, 494] width 66 height 10
click at [70, 499] on span "Yükleme Detayı" at bounding box center [40, 504] width 60 height 10
click at [77, 530] on span "Dosya ve Belgeler" at bounding box center [43, 535] width 67 height 10
